Goal: Download file/media

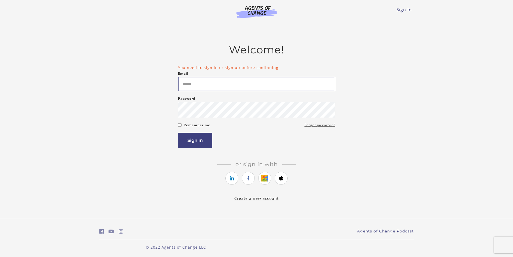
click at [204, 83] on input "Email" at bounding box center [256, 84] width 157 height 14
type input "**********"
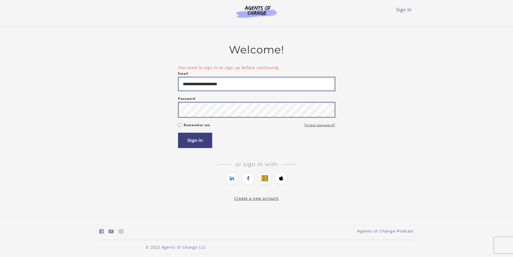
click at [178, 133] on button "Sign in" at bounding box center [195, 140] width 34 height 15
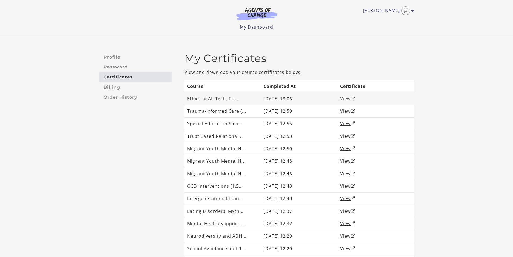
click at [347, 97] on link "View" at bounding box center [347, 99] width 15 height 6
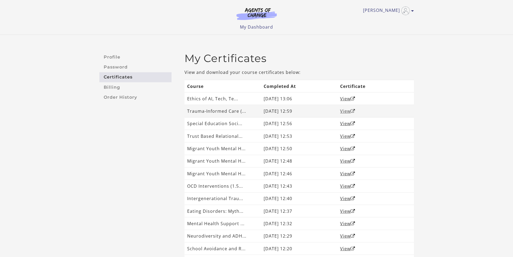
click at [348, 110] on link "View" at bounding box center [347, 111] width 15 height 6
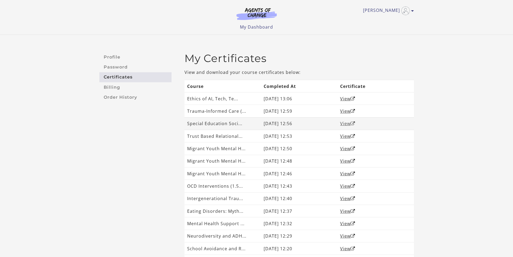
click at [348, 121] on link "View" at bounding box center [347, 123] width 15 height 6
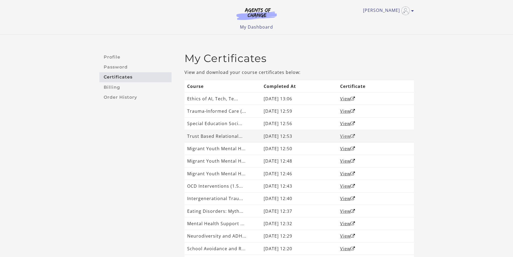
click at [355, 136] on icon "Open in a new window" at bounding box center [353, 136] width 5 height 4
click at [346, 146] on link "View" at bounding box center [347, 148] width 15 height 6
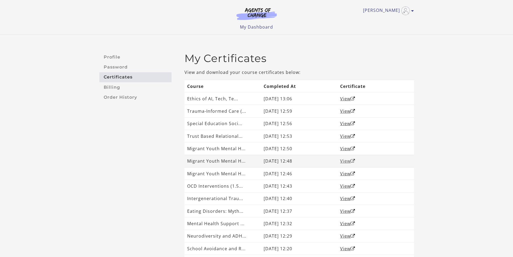
click at [348, 160] on link "View" at bounding box center [347, 161] width 15 height 6
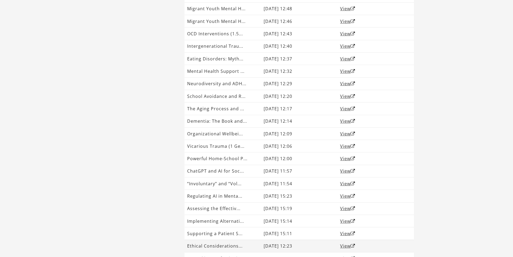
scroll to position [189, 0]
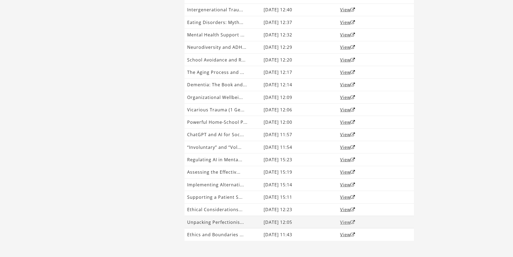
click at [348, 224] on link "View" at bounding box center [347, 222] width 15 height 6
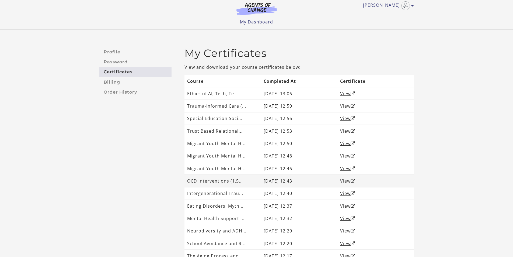
scroll to position [0, 0]
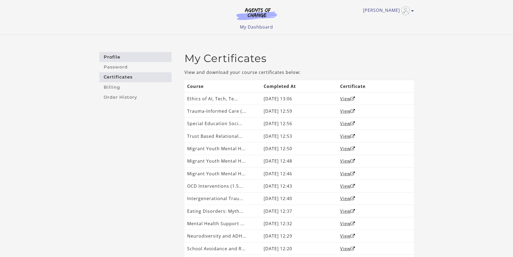
click at [120, 56] on link "Profile" at bounding box center [135, 57] width 72 height 10
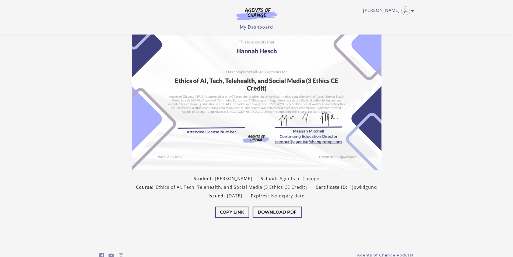
scroll to position [45, 0]
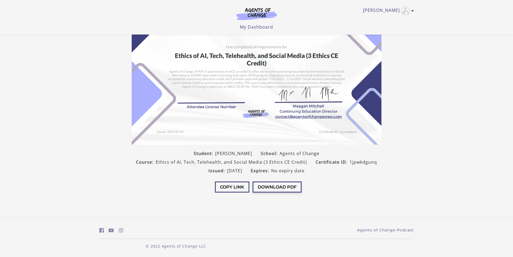
click at [275, 189] on button "Download PDF" at bounding box center [277, 186] width 49 height 11
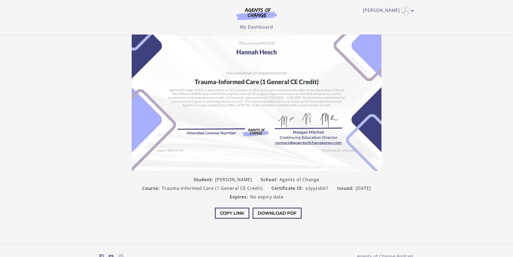
scroll to position [27, 0]
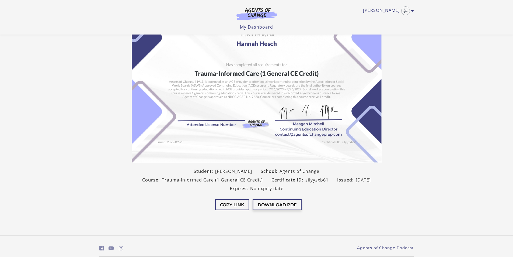
click at [270, 199] on button "Download PDF" at bounding box center [277, 204] width 49 height 11
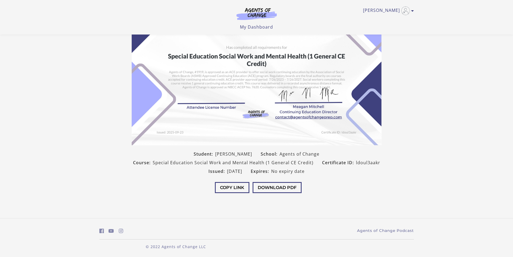
scroll to position [45, 0]
click at [282, 186] on button "Download PDF" at bounding box center [277, 186] width 49 height 11
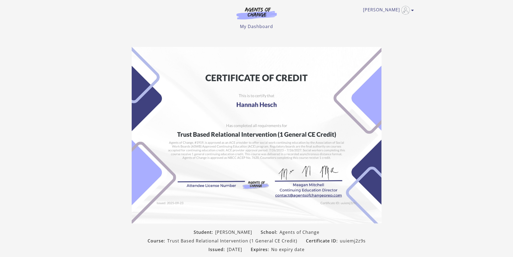
scroll to position [27, 0]
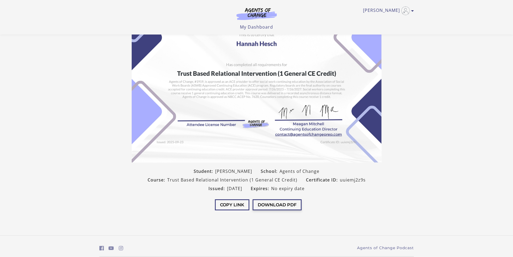
click at [288, 210] on button "Download PDF" at bounding box center [277, 204] width 49 height 11
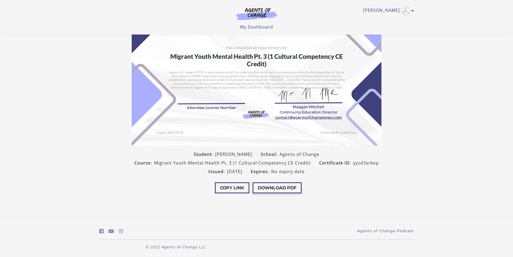
scroll to position [45, 0]
click at [285, 187] on button "Download PDF" at bounding box center [277, 186] width 49 height 11
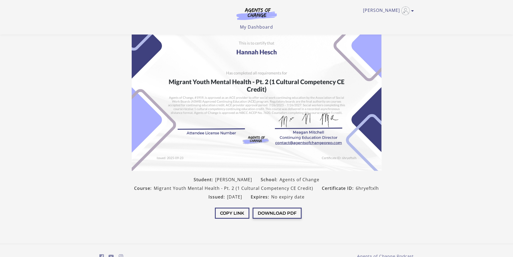
scroll to position [27, 0]
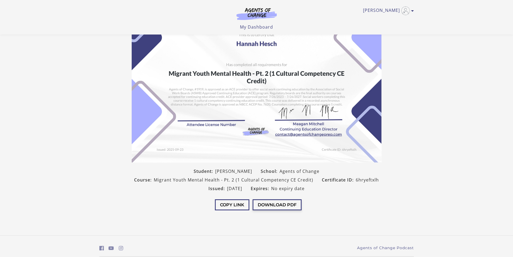
click at [275, 204] on button "Download PDF" at bounding box center [277, 204] width 49 height 11
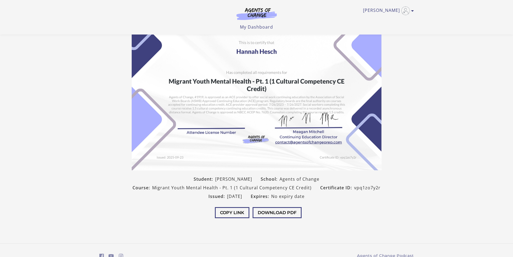
scroll to position [45, 0]
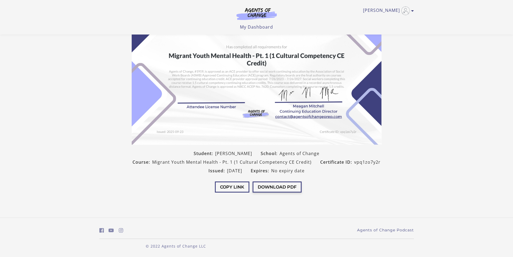
click at [277, 186] on button "Download PDF" at bounding box center [277, 186] width 49 height 11
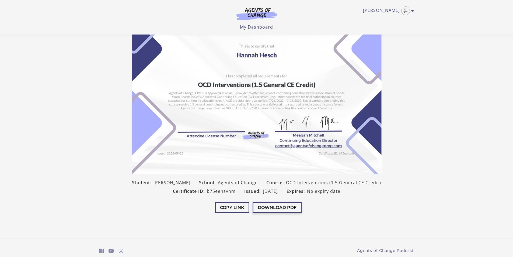
scroll to position [27, 0]
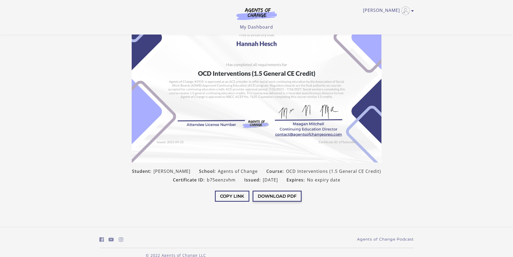
click at [269, 196] on button "Download PDF" at bounding box center [277, 195] width 49 height 11
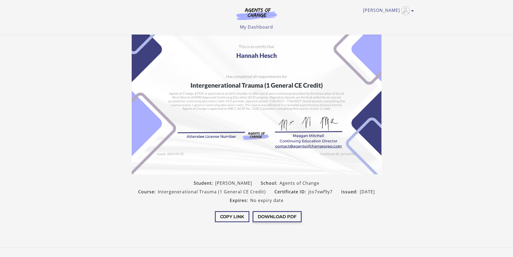
scroll to position [27, 0]
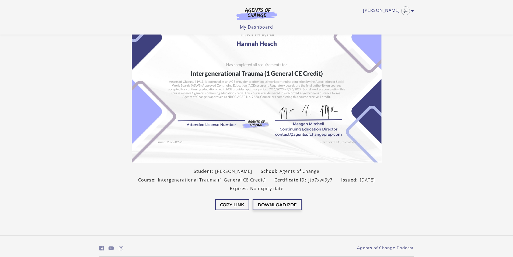
click at [274, 203] on button "Download PDF" at bounding box center [277, 204] width 49 height 11
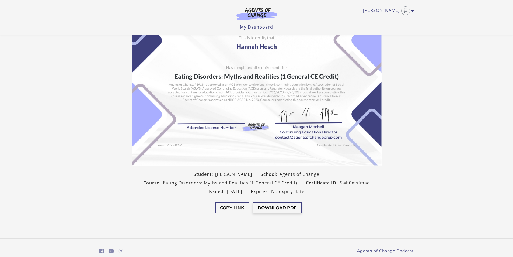
scroll to position [27, 0]
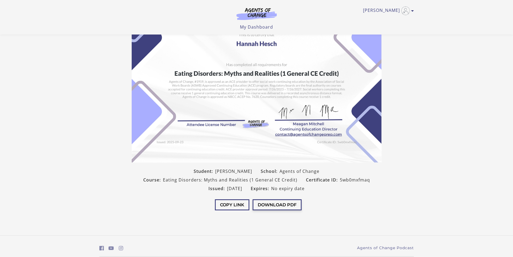
click at [275, 203] on button "Download PDF" at bounding box center [277, 204] width 49 height 11
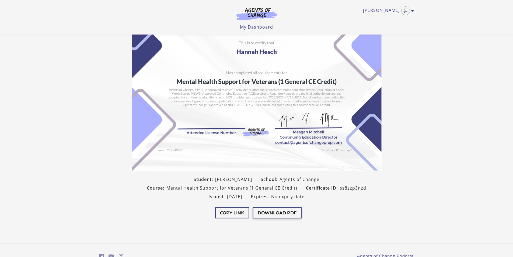
scroll to position [27, 0]
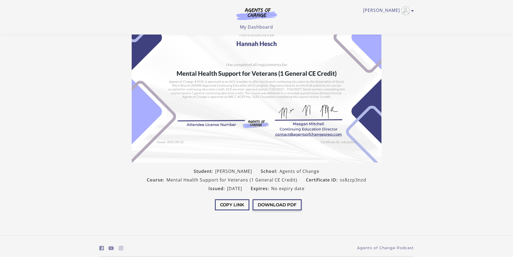
click at [283, 203] on button "Download PDF" at bounding box center [277, 204] width 49 height 11
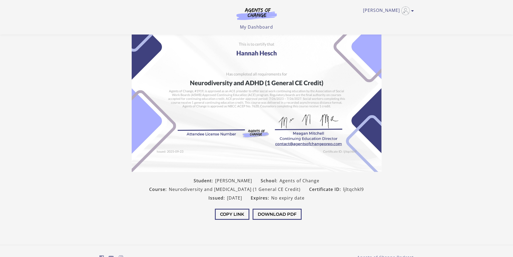
scroll to position [27, 0]
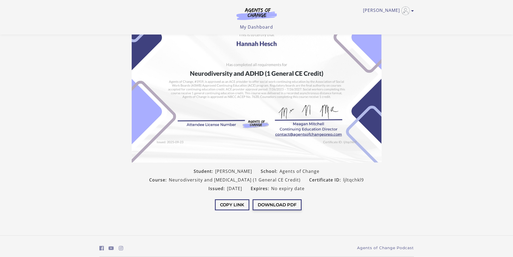
click at [283, 206] on button "Download PDF" at bounding box center [277, 204] width 49 height 11
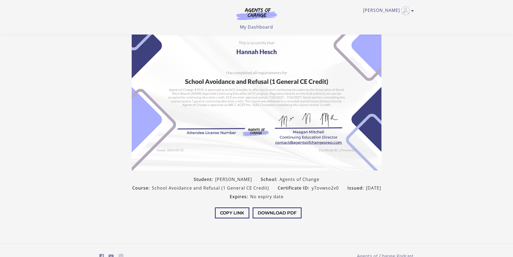
scroll to position [27, 0]
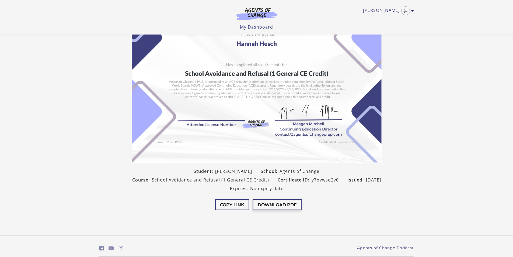
click at [283, 203] on button "Download PDF" at bounding box center [277, 204] width 49 height 11
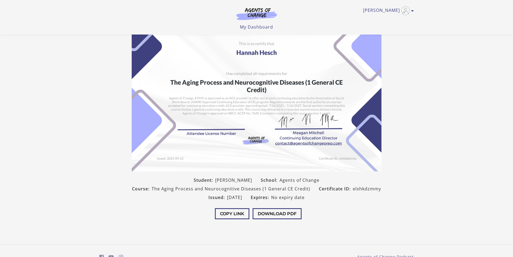
scroll to position [18, 0]
click at [270, 210] on button "Download PDF" at bounding box center [277, 213] width 49 height 11
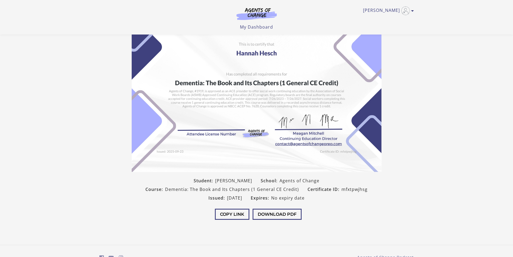
scroll to position [27, 0]
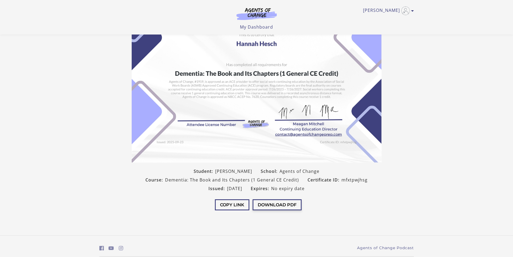
click at [265, 207] on button "Download PDF" at bounding box center [277, 204] width 49 height 11
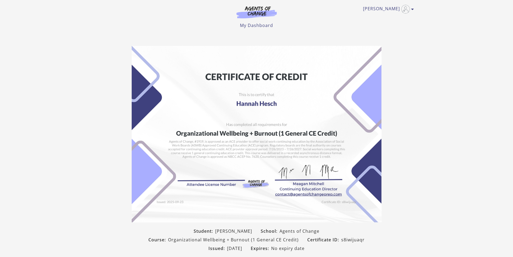
scroll to position [27, 0]
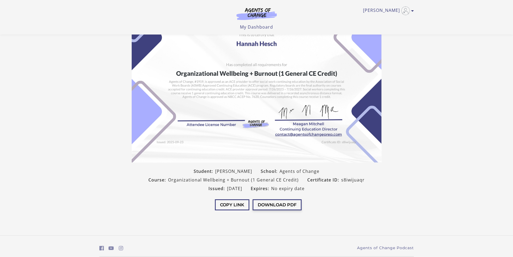
click at [269, 205] on button "Download PDF" at bounding box center [277, 204] width 49 height 11
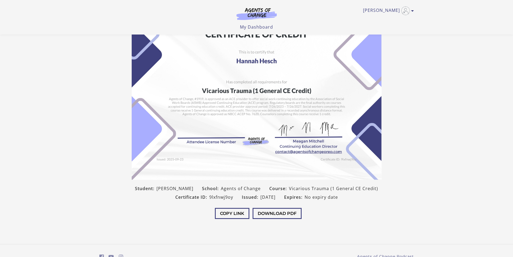
scroll to position [27, 0]
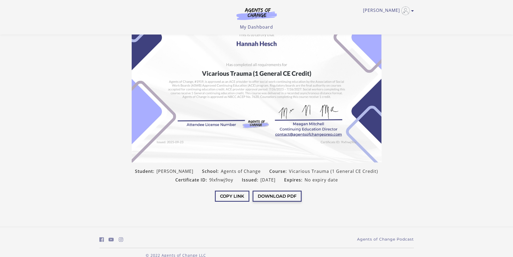
click at [267, 197] on button "Download PDF" at bounding box center [277, 195] width 49 height 11
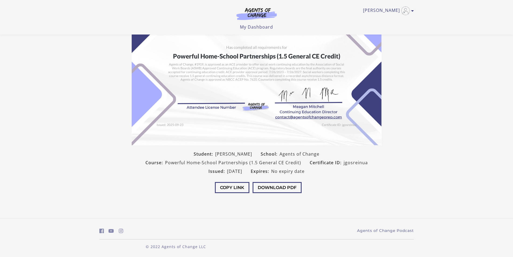
scroll to position [45, 0]
click at [275, 185] on button "Download PDF" at bounding box center [277, 186] width 49 height 11
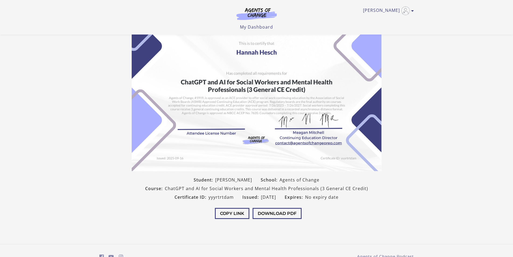
scroll to position [18, 0]
click at [274, 209] on button "Download PDF" at bounding box center [277, 213] width 49 height 11
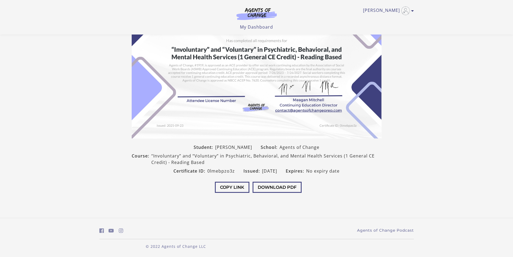
scroll to position [51, 0]
click at [291, 188] on button "Download PDF" at bounding box center [277, 186] width 49 height 11
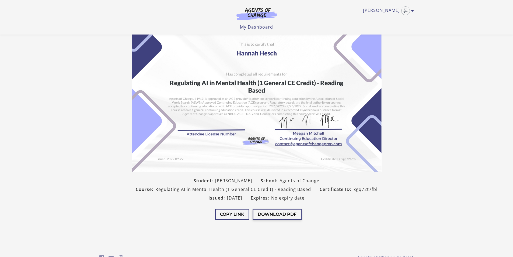
scroll to position [27, 0]
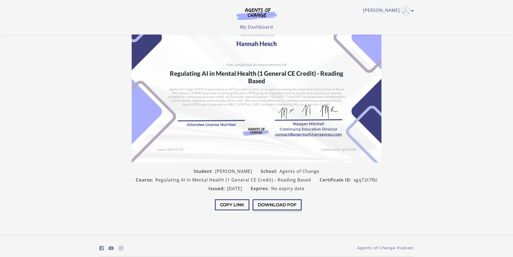
click at [285, 203] on button "Download PDF" at bounding box center [277, 204] width 49 height 11
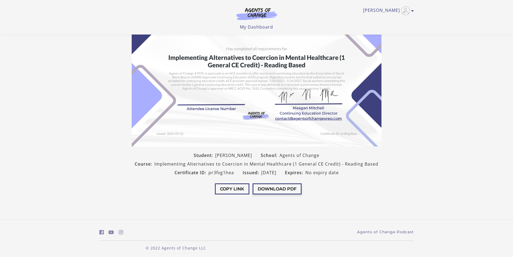
scroll to position [45, 0]
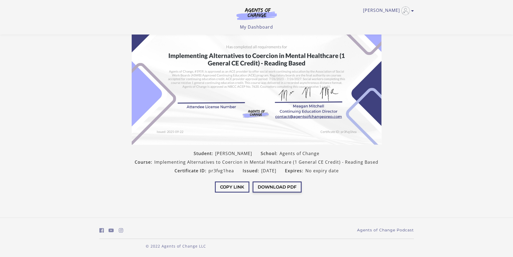
click at [278, 189] on button "Download PDF" at bounding box center [277, 186] width 49 height 11
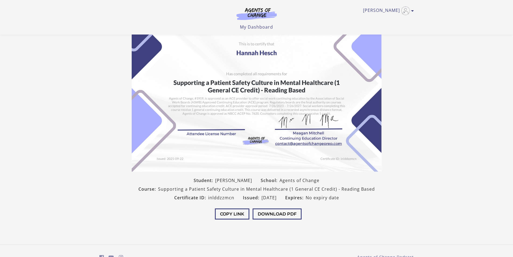
scroll to position [27, 0]
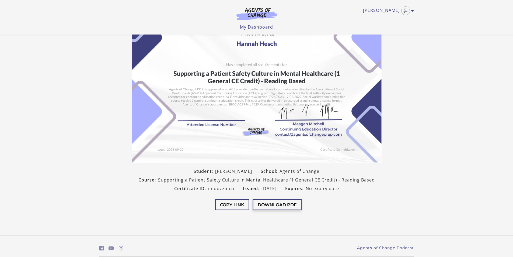
click at [287, 207] on button "Download PDF" at bounding box center [277, 204] width 49 height 11
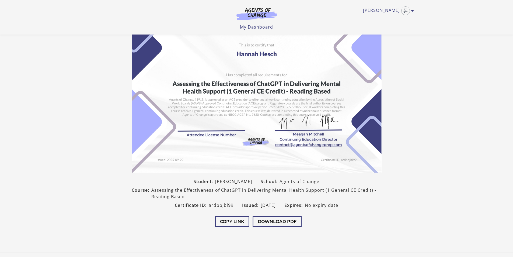
scroll to position [24, 0]
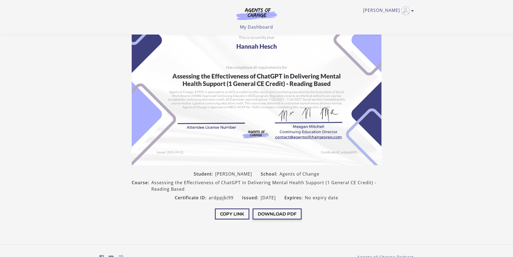
click at [283, 214] on button "Download PDF" at bounding box center [277, 213] width 49 height 11
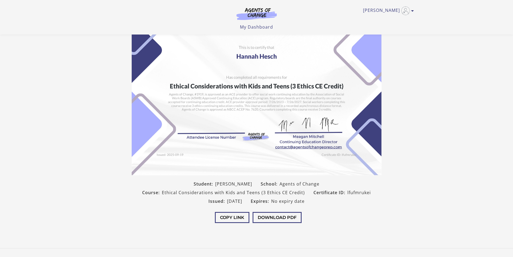
scroll to position [27, 0]
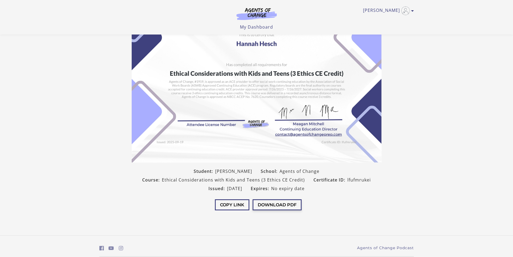
click at [282, 202] on button "Download PDF" at bounding box center [277, 204] width 49 height 11
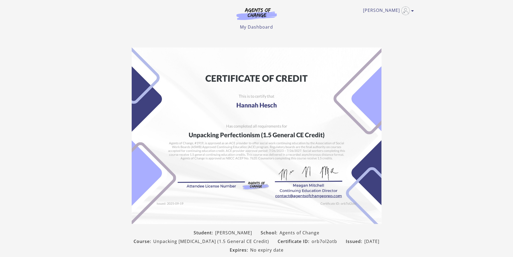
click at [237, 176] on img at bounding box center [257, 135] width 250 height 176
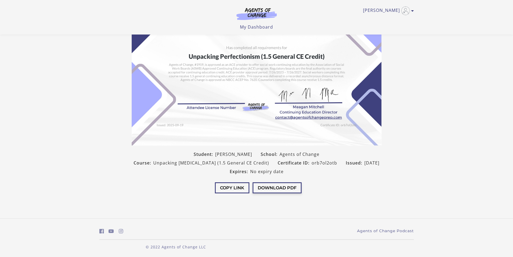
scroll to position [45, 0]
click at [280, 188] on button "Download PDF" at bounding box center [277, 186] width 49 height 11
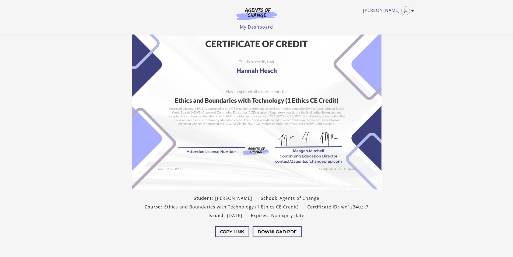
scroll to position [27, 0]
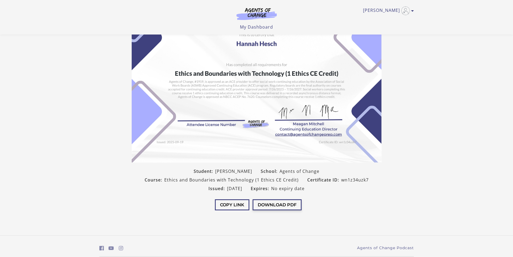
click at [285, 206] on button "Download PDF" at bounding box center [277, 204] width 49 height 11
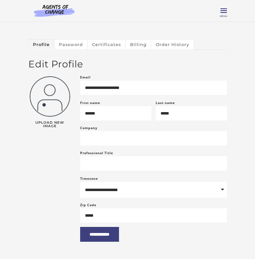
click at [219, 13] on div "Hannah H My Account Support Sign Out Toggle menu Menu My Dashboard My Account S…" at bounding box center [127, 10] width 198 height 13
click at [223, 15] on span "Menu" at bounding box center [223, 16] width 8 height 3
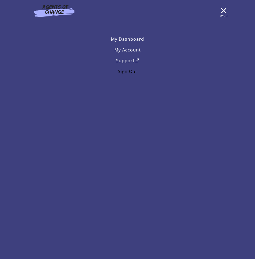
click at [129, 72] on link "Sign Out" at bounding box center [127, 71] width 198 height 11
